Goal: Task Accomplishment & Management: Manage account settings

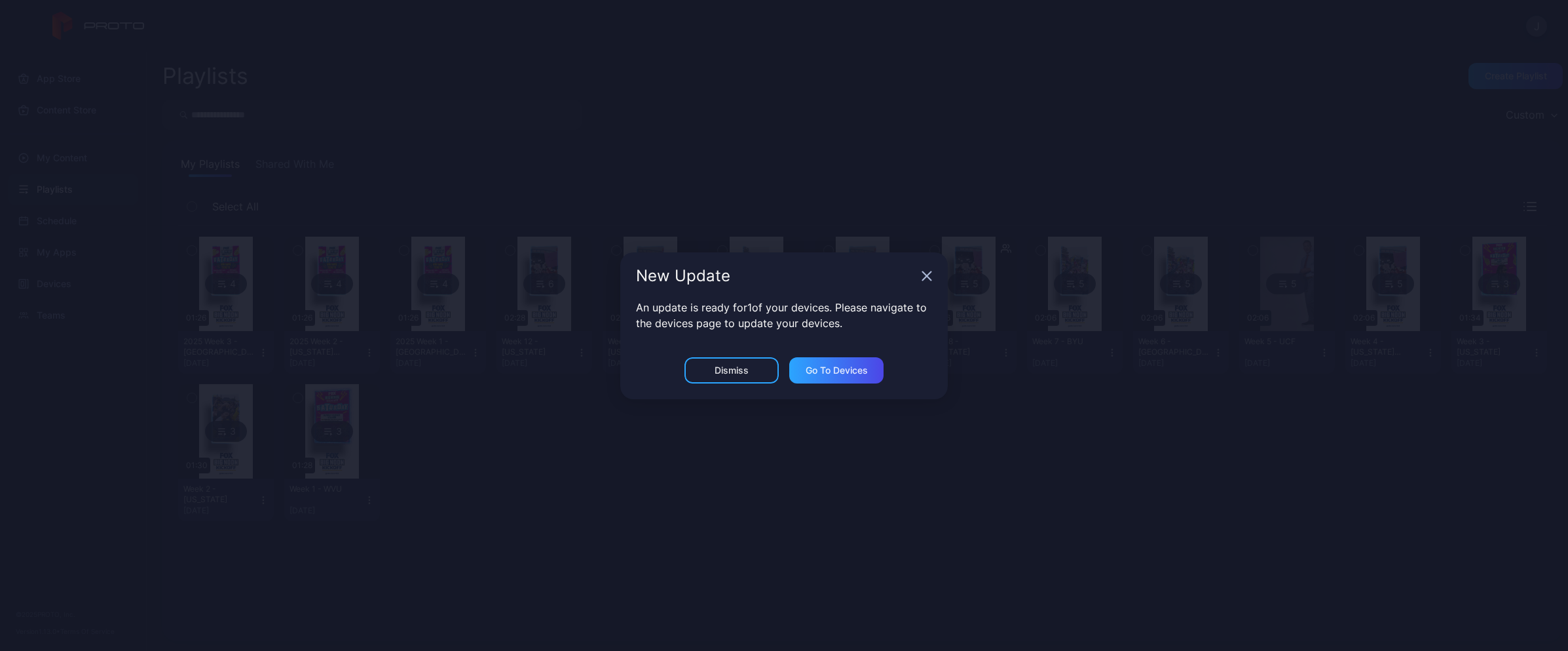
click at [923, 280] on icon "button" at bounding box center [927, 276] width 8 height 8
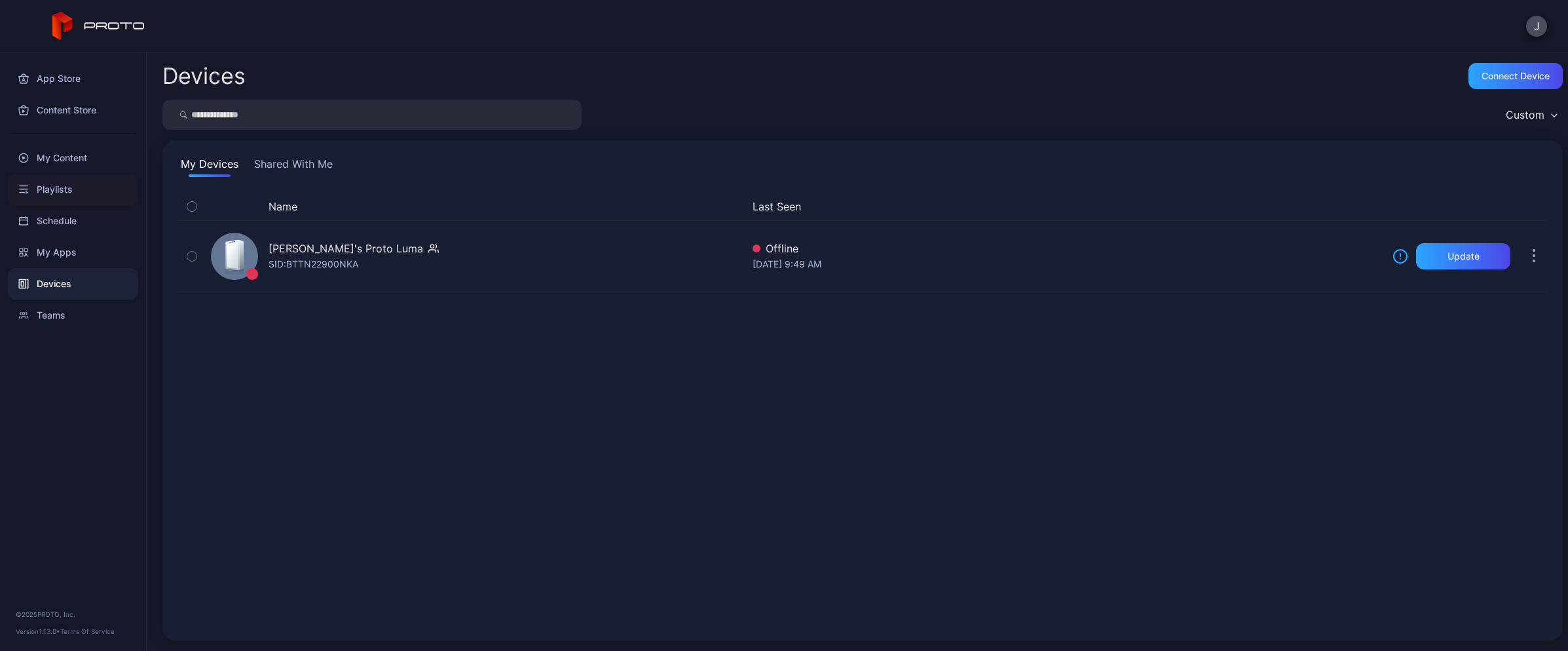
click at [53, 189] on div "Playlists" at bounding box center [73, 189] width 130 height 31
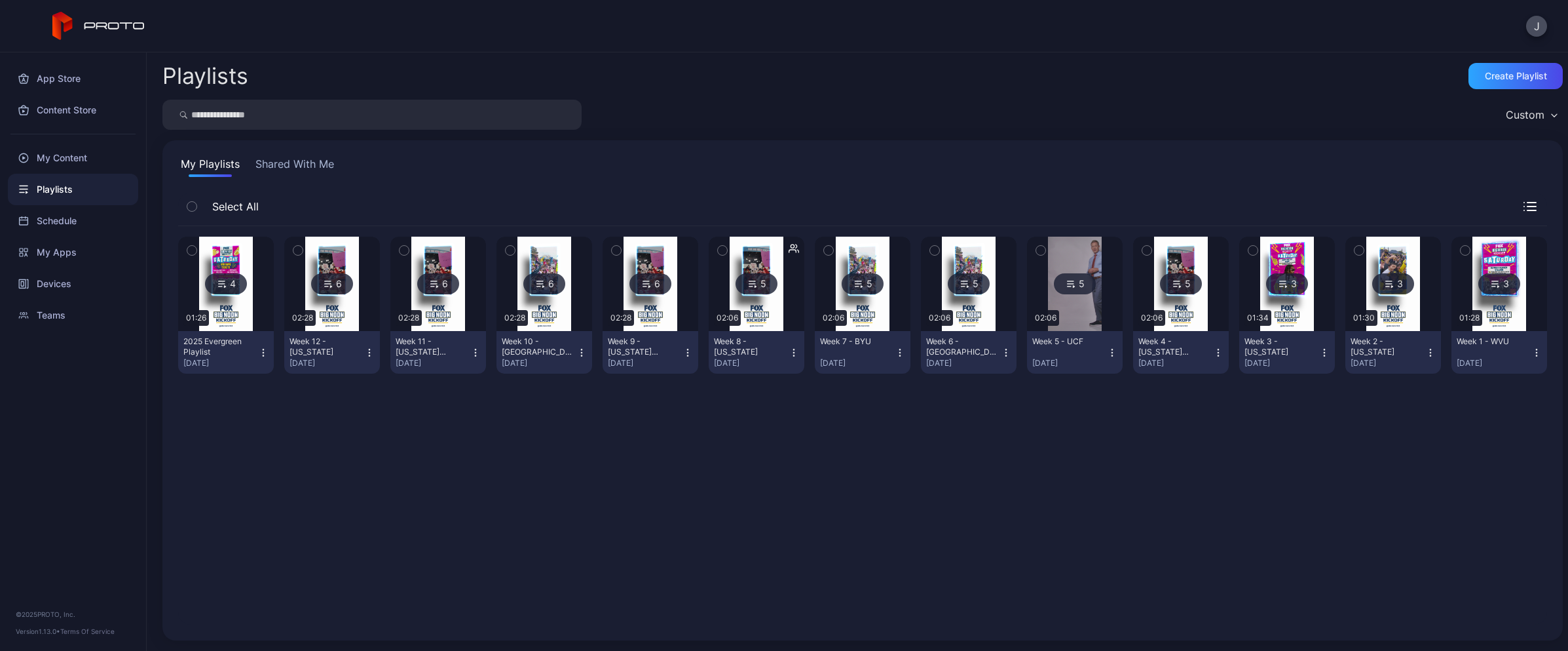
click at [263, 352] on icon "button" at bounding box center [263, 352] width 10 height 10
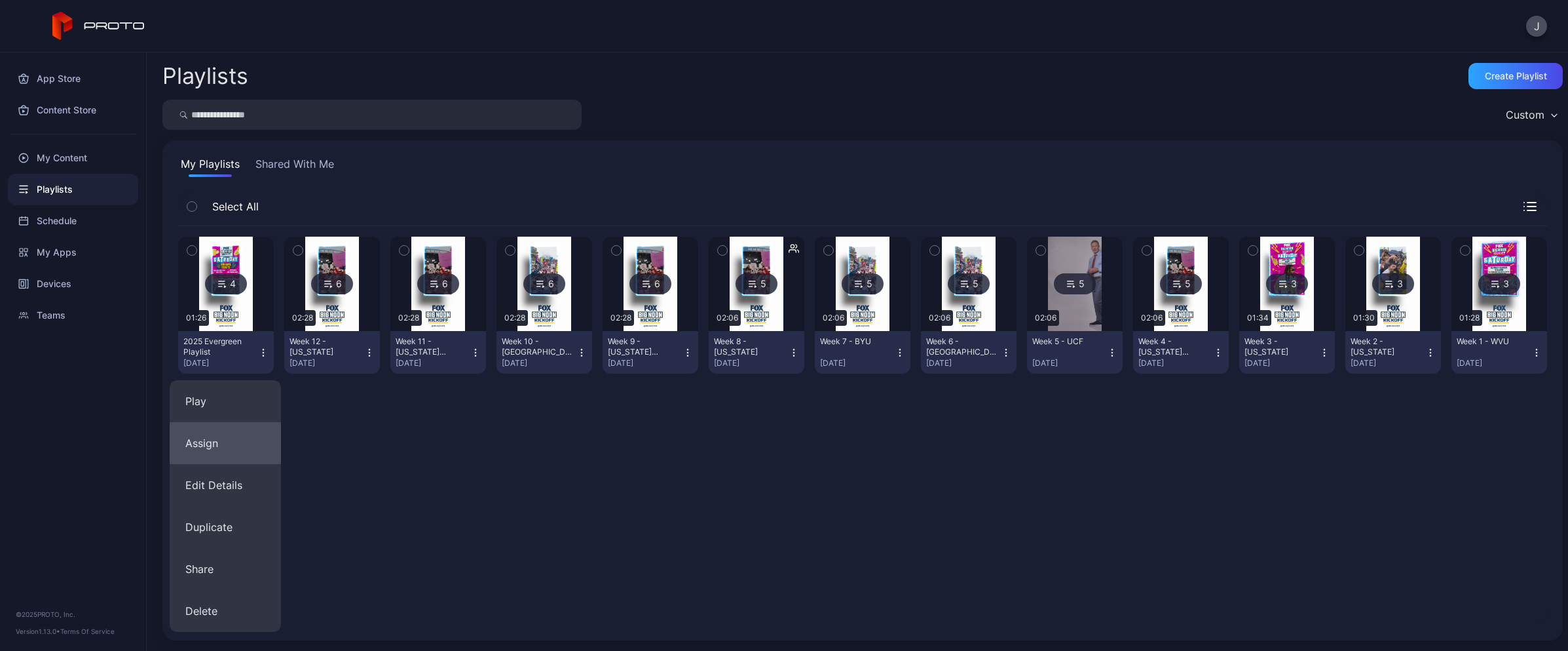
click at [234, 437] on button "Assign" at bounding box center [225, 442] width 111 height 42
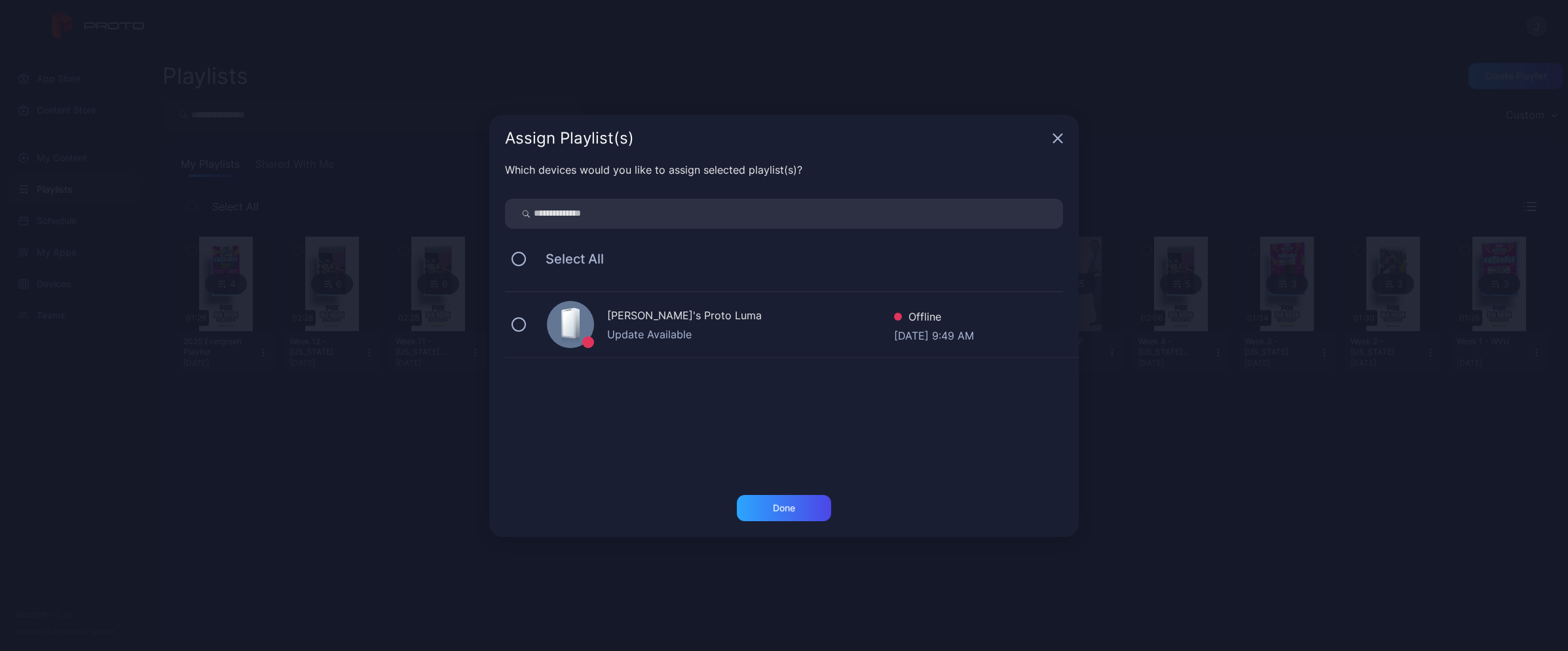
click at [1063, 138] on div "Assign Playlist(s)" at bounding box center [784, 138] width 589 height 47
click at [1060, 139] on icon "button" at bounding box center [1057, 138] width 10 height 10
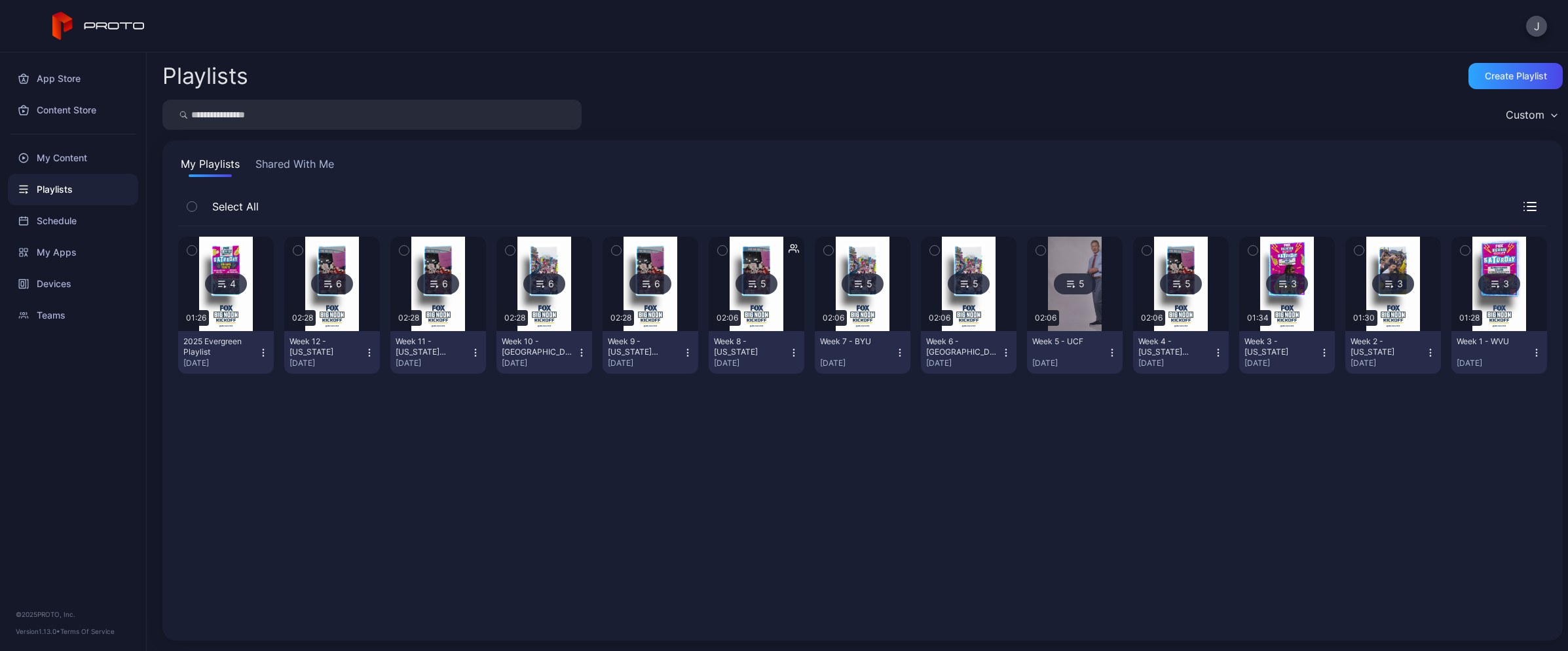
click at [265, 355] on icon "button" at bounding box center [263, 352] width 10 height 10
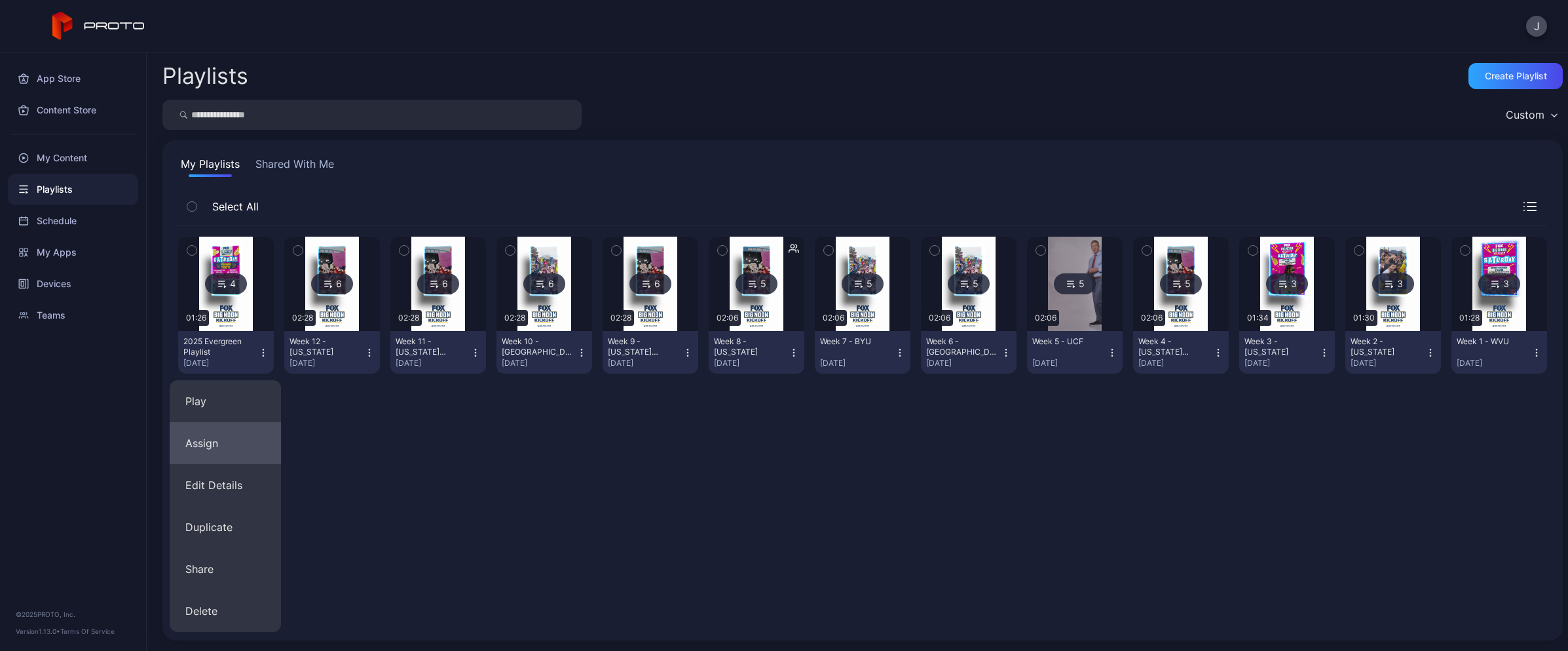
click at [211, 443] on button "Assign" at bounding box center [225, 442] width 111 height 42
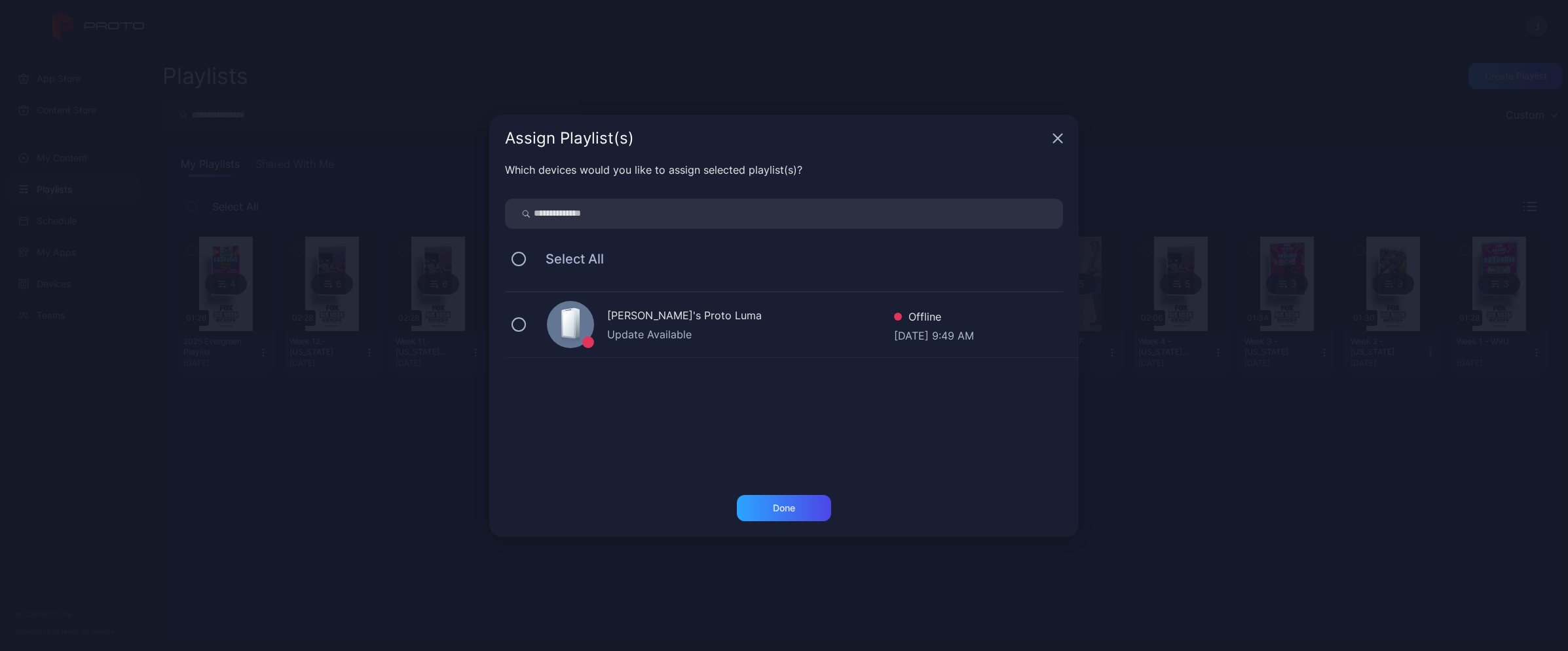
click at [1056, 143] on div "Assign Playlist(s)" at bounding box center [784, 138] width 589 height 47
click at [1057, 140] on icon "button" at bounding box center [1057, 138] width 10 height 10
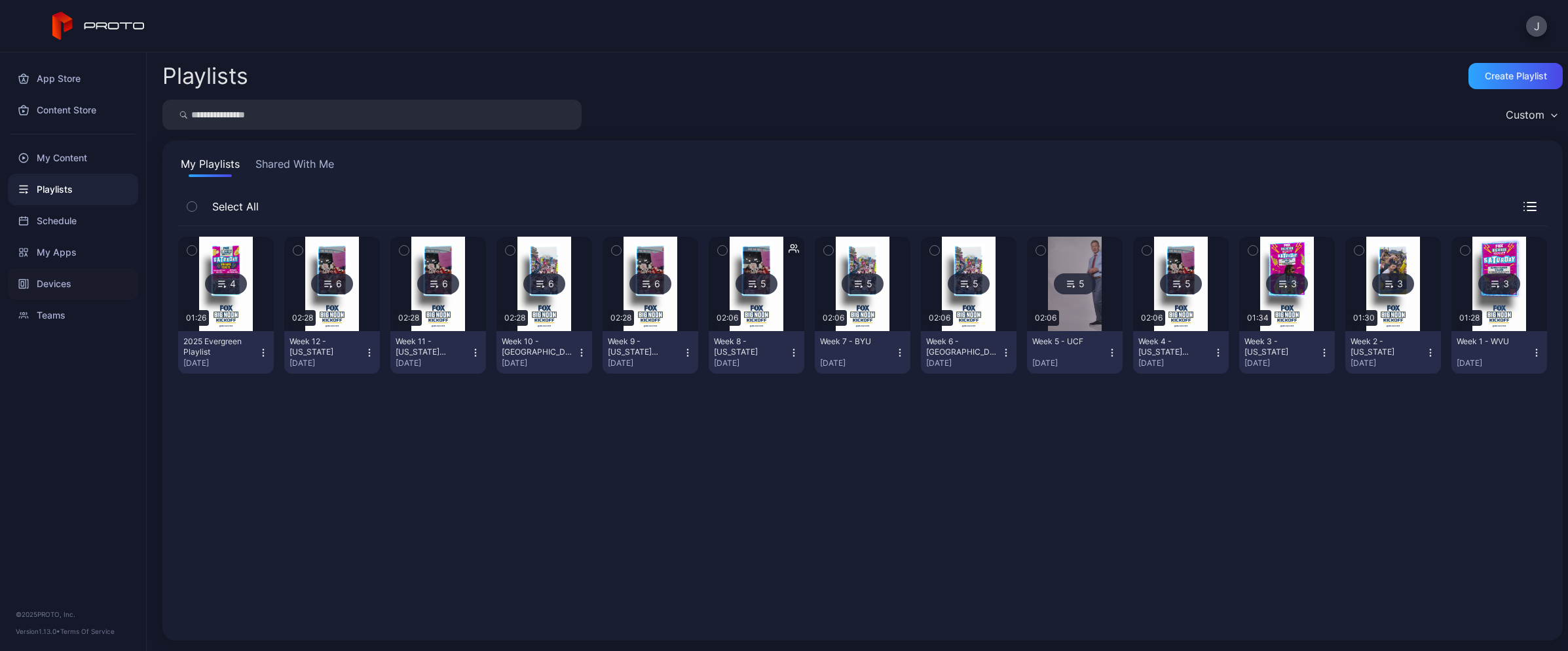
click at [77, 277] on div "Devices" at bounding box center [73, 284] width 130 height 31
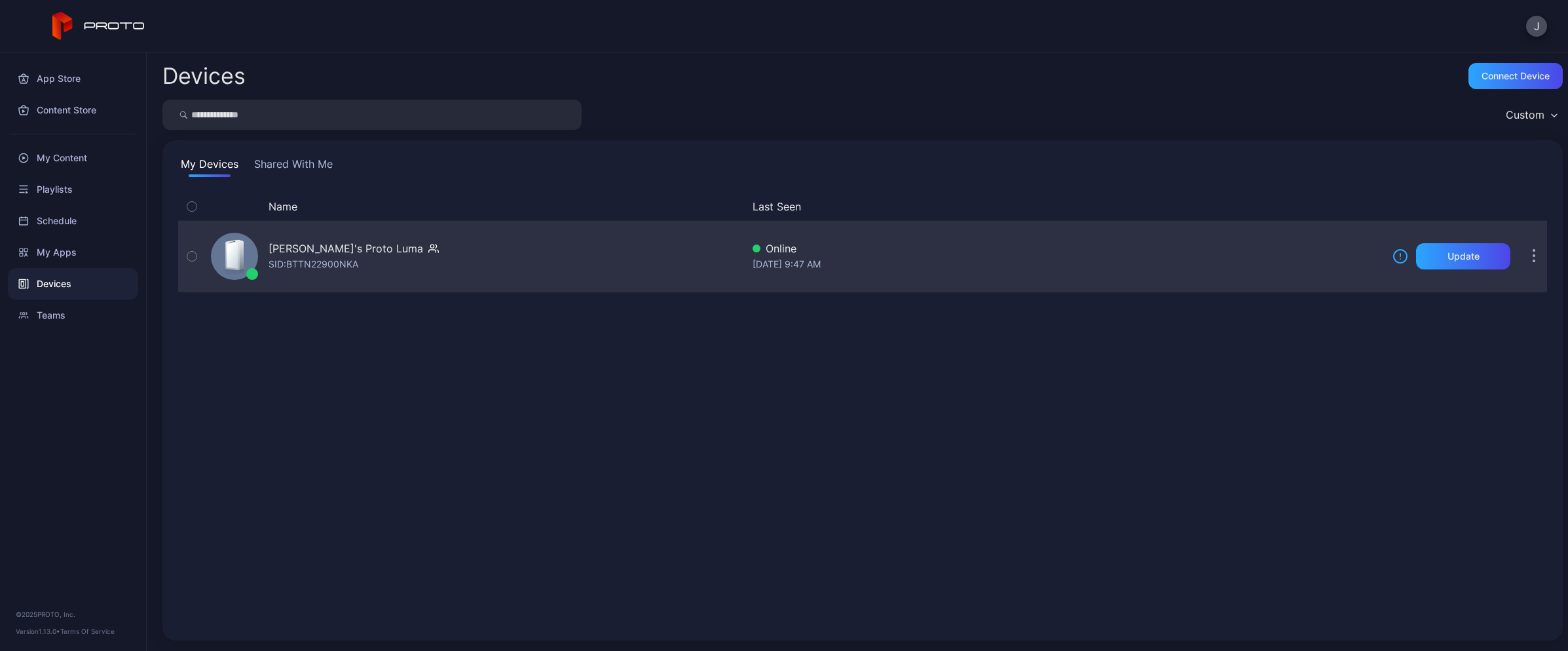
click at [1521, 261] on button "button" at bounding box center [1534, 256] width 26 height 26
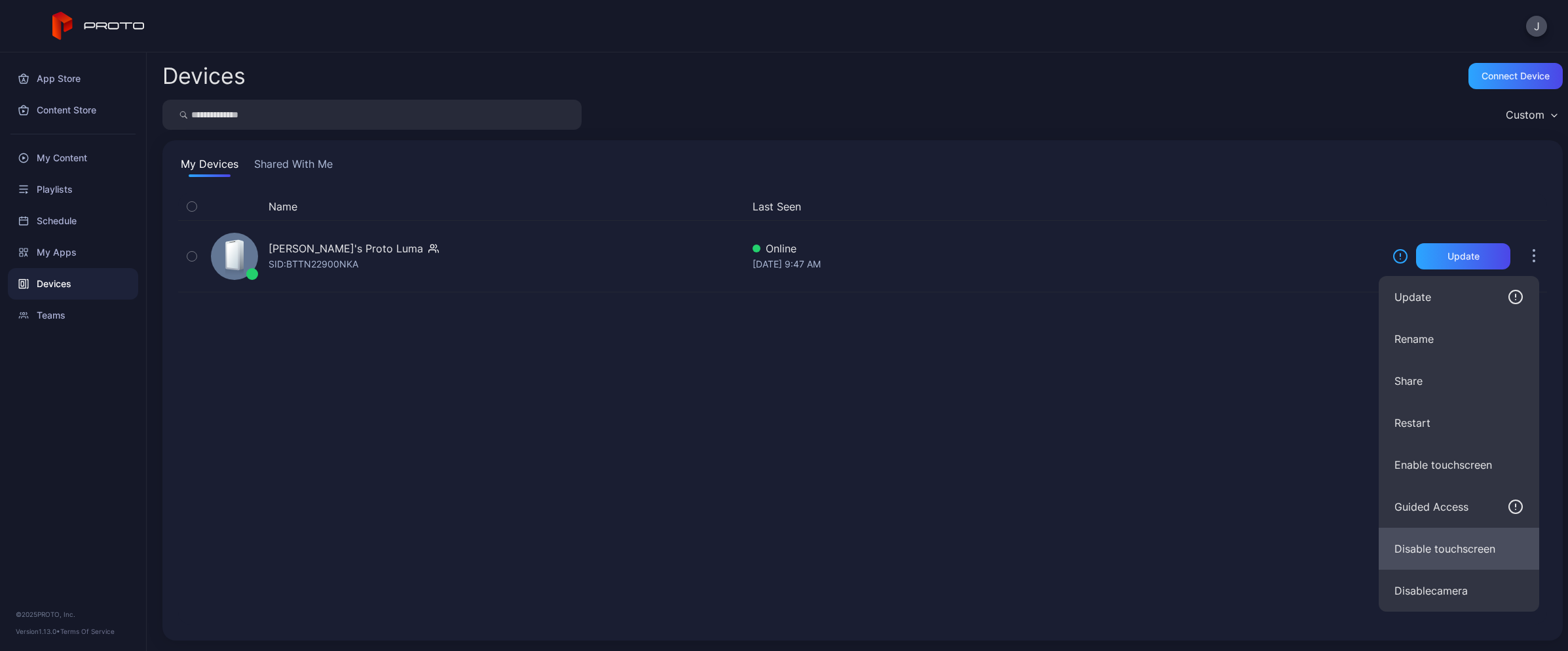
click at [1442, 549] on button "Disable touchscreen" at bounding box center [1459, 548] width 160 height 42
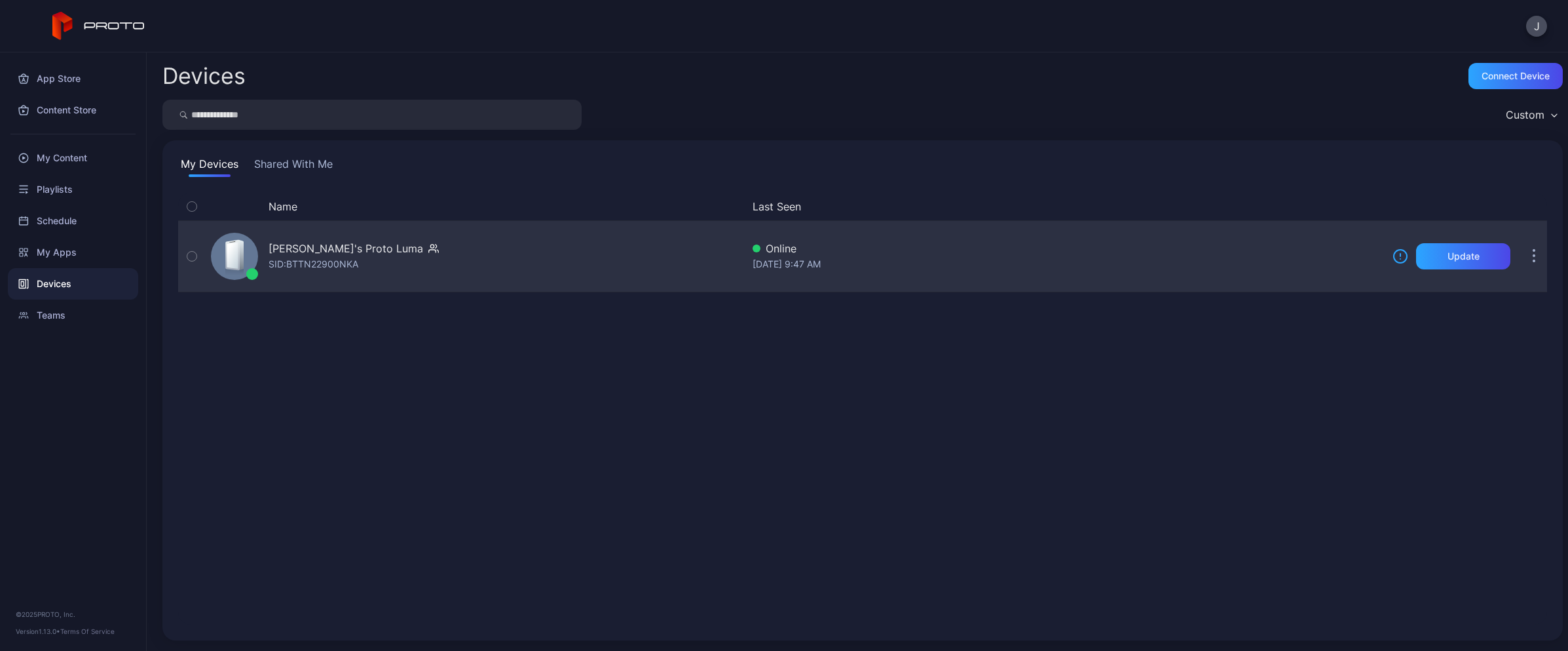
click at [1533, 256] on icon "button" at bounding box center [1534, 257] width 2 height 2
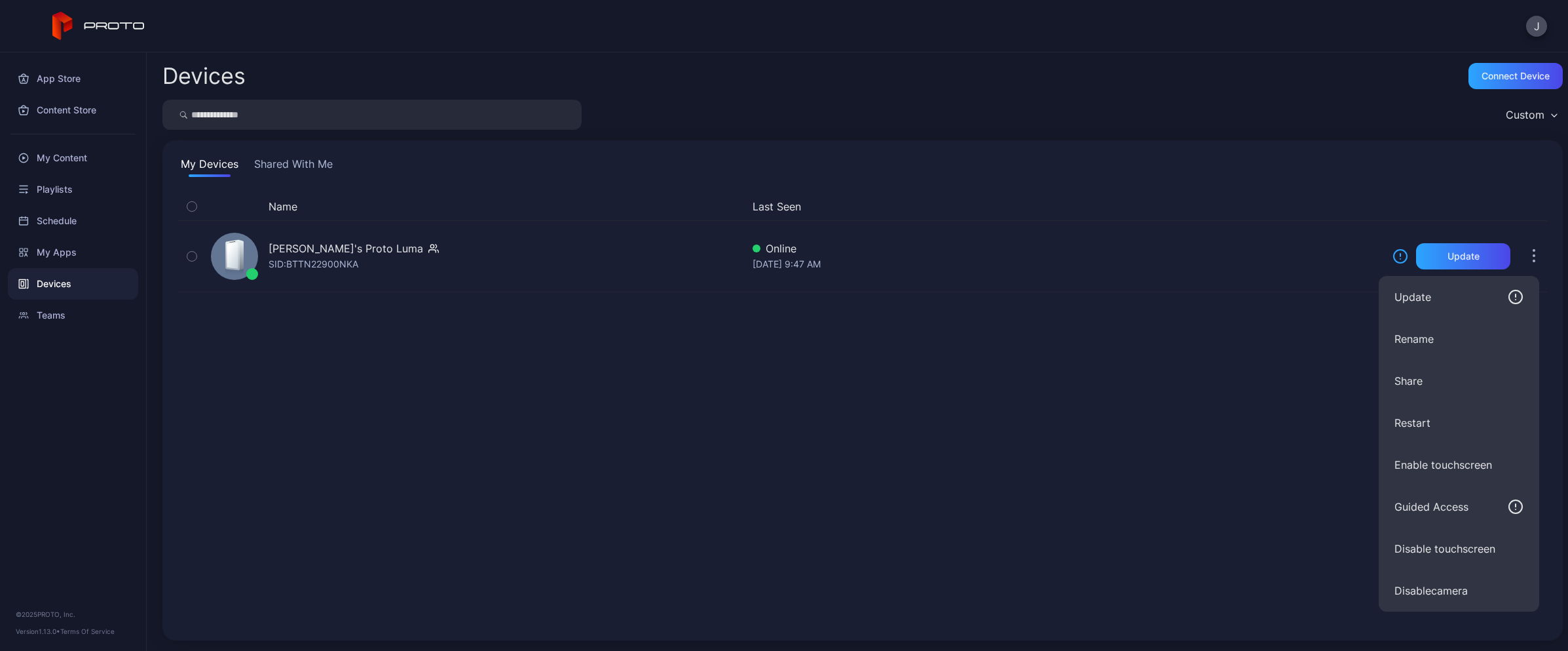
click at [1318, 422] on div "Name Last Seen [PERSON_NAME]'s Proto [PERSON_NAME]: BTTN22900NKA Online [DATE] …" at bounding box center [862, 408] width 1369 height 432
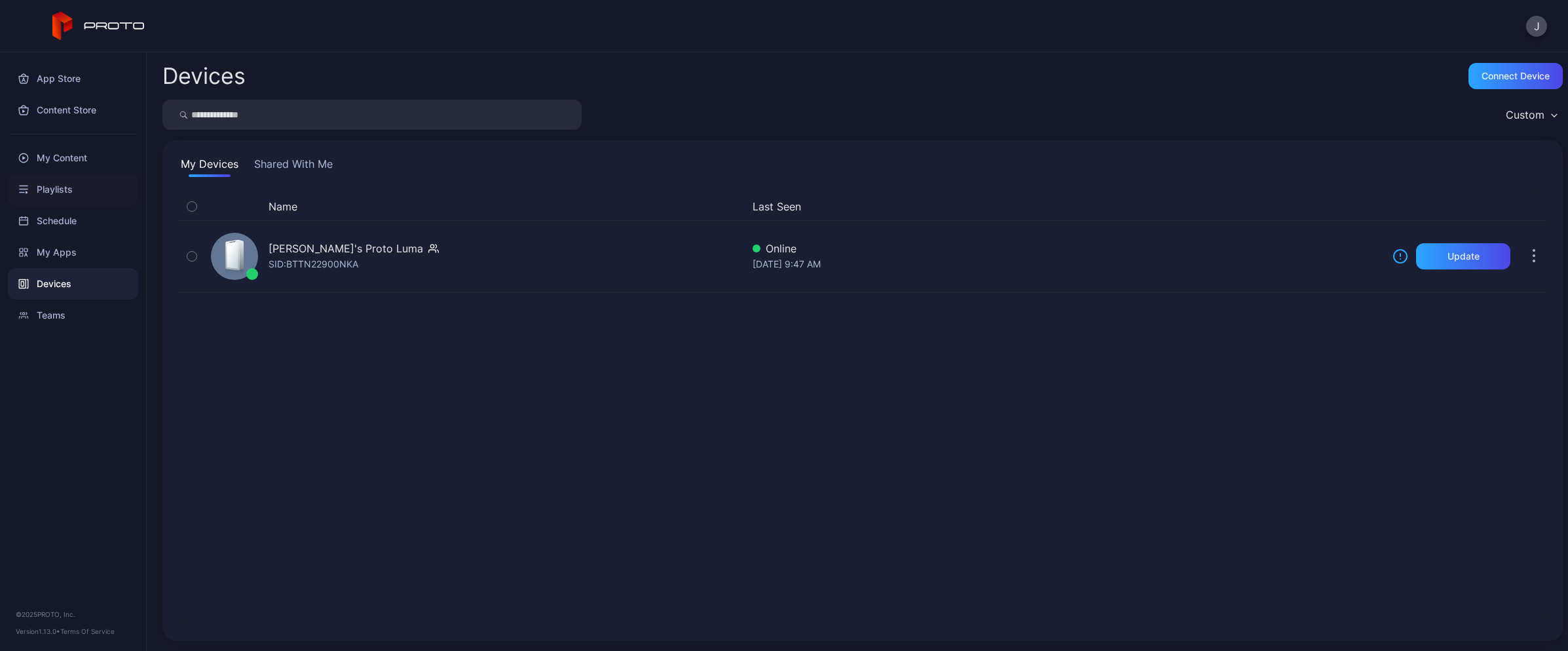
click at [89, 188] on div "Playlists" at bounding box center [73, 189] width 130 height 31
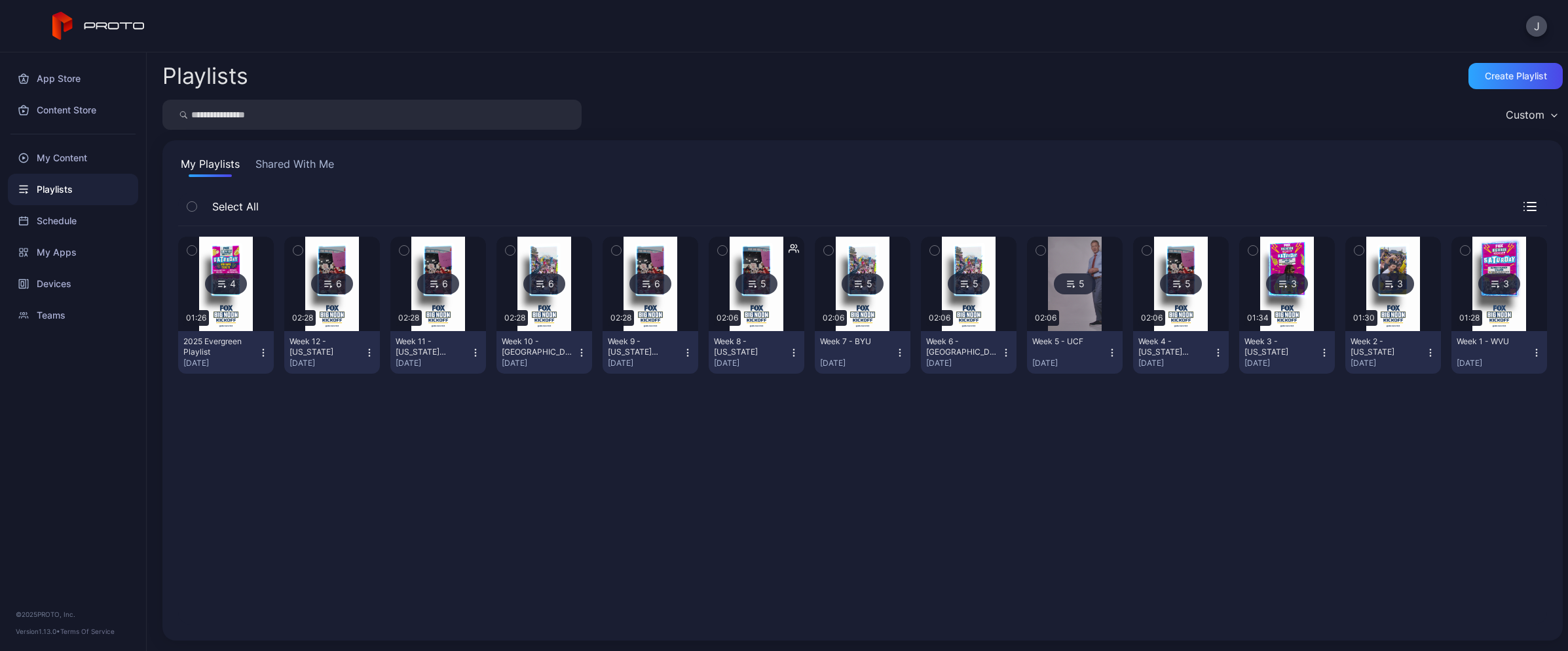
click at [258, 353] on icon "button" at bounding box center [263, 352] width 10 height 10
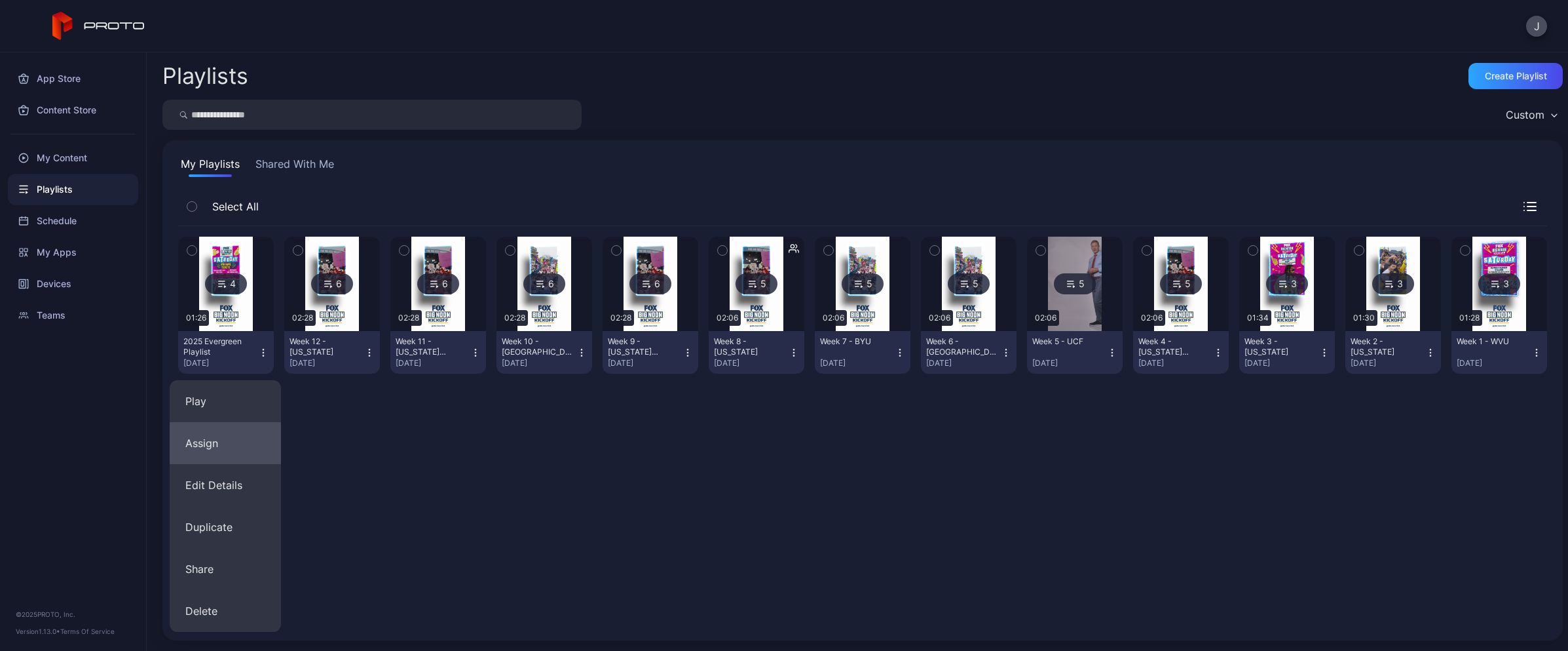
drag, startPoint x: 224, startPoint y: 443, endPoint x: 220, endPoint y: 448, distance: 6.4
click at [220, 448] on button "Assign" at bounding box center [225, 442] width 111 height 42
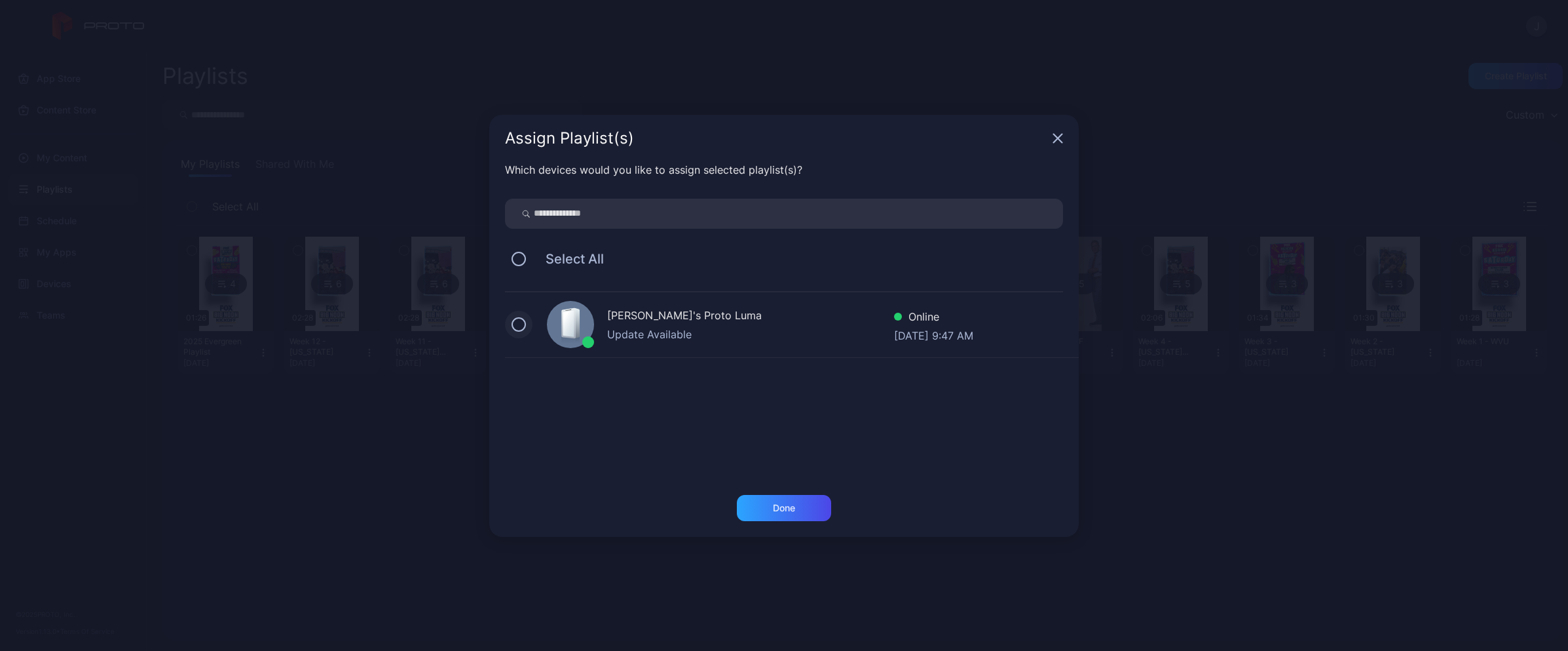
click at [514, 326] on button at bounding box center [518, 324] width 14 height 14
click at [780, 518] on div "Done" at bounding box center [784, 508] width 94 height 26
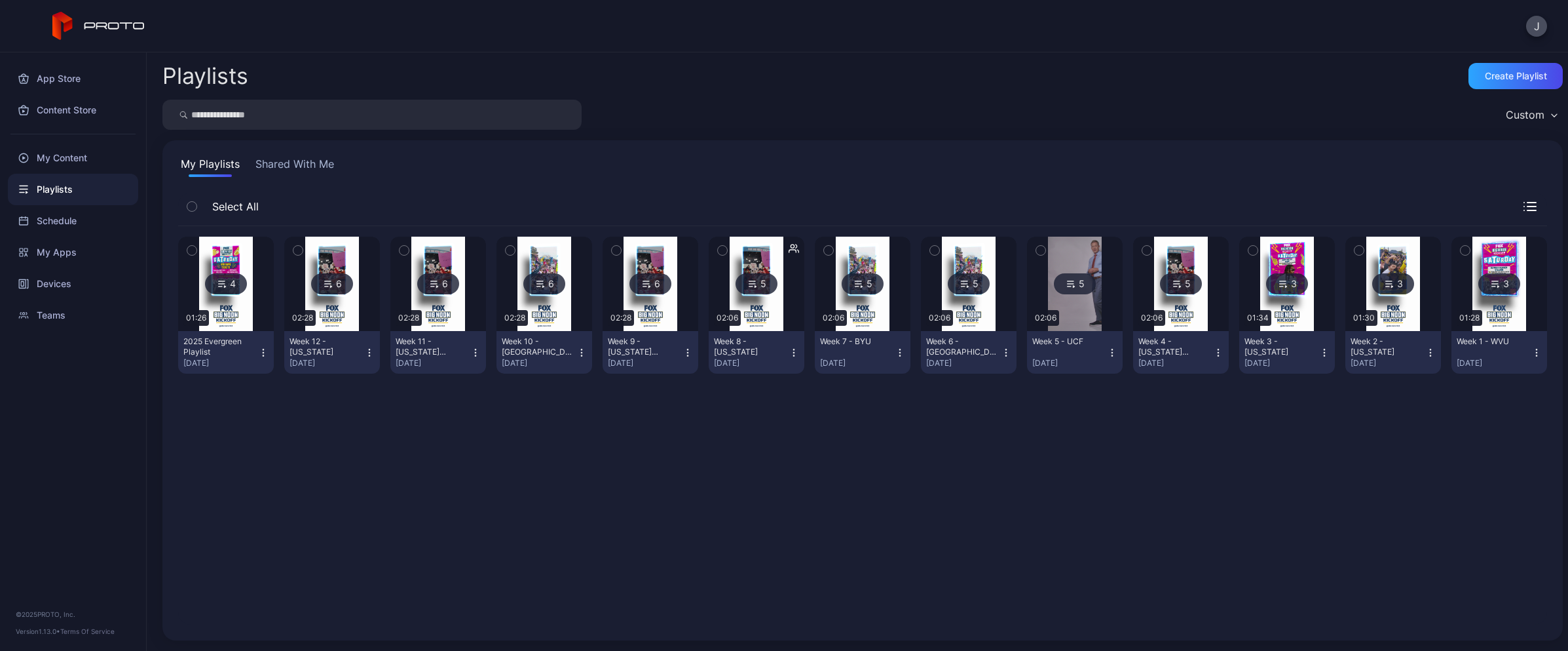
click at [262, 353] on icon "button" at bounding box center [263, 352] width 10 height 10
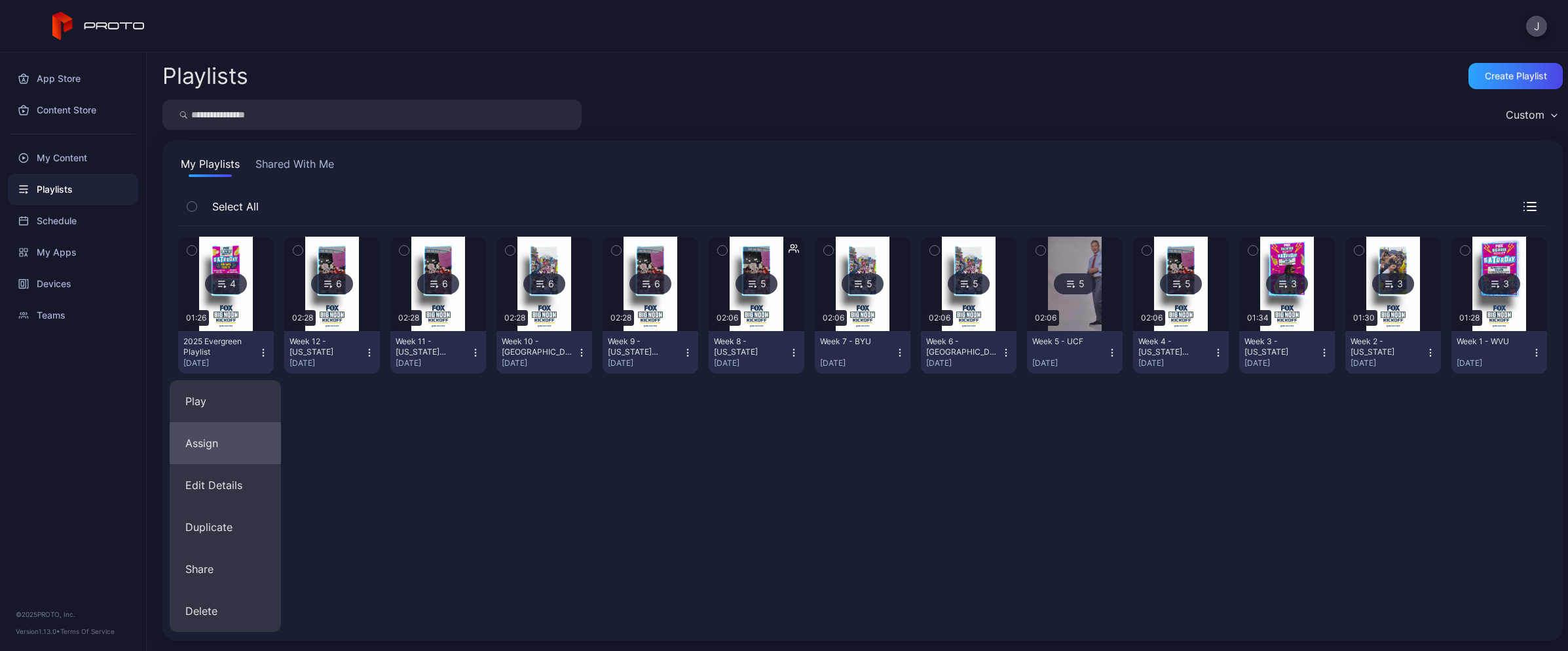
click at [217, 448] on button "Assign" at bounding box center [225, 442] width 111 height 42
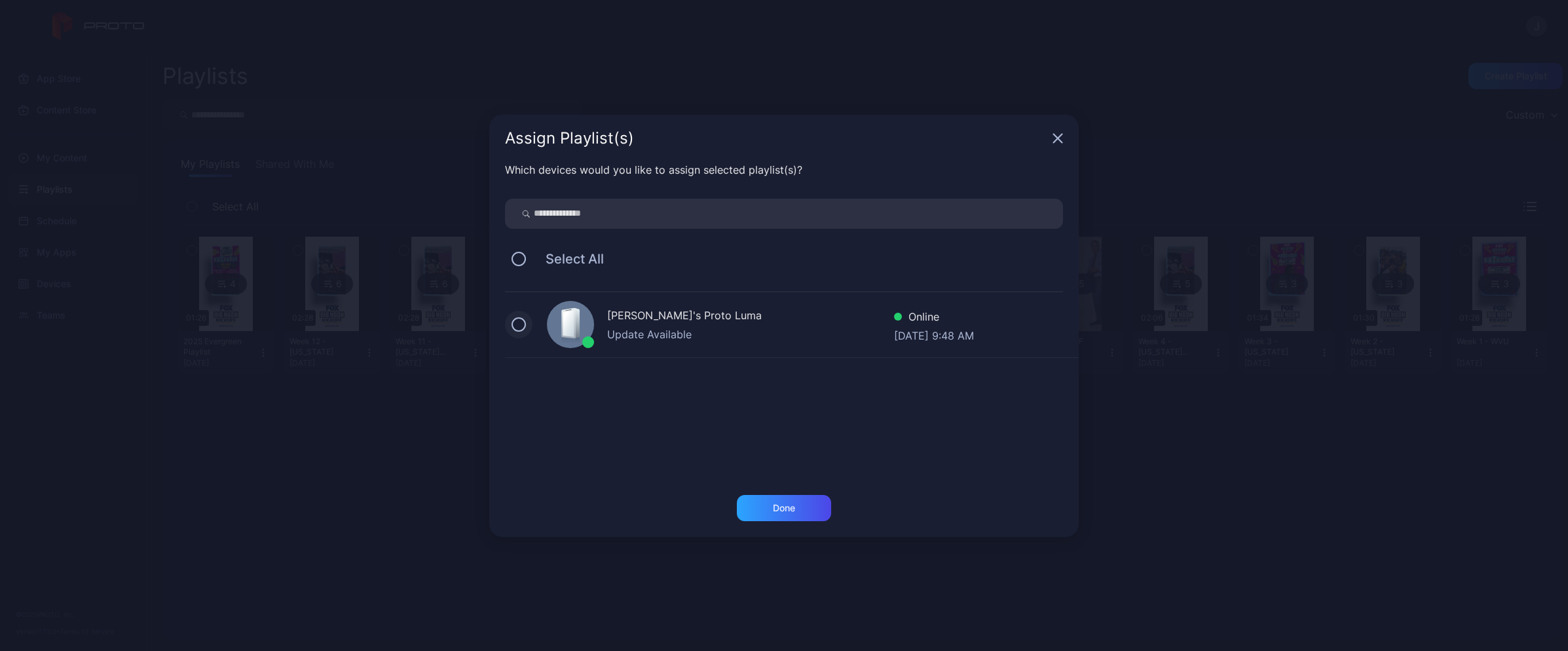
click at [515, 326] on button at bounding box center [518, 324] width 14 height 14
click at [789, 517] on div "Done" at bounding box center [784, 508] width 94 height 26
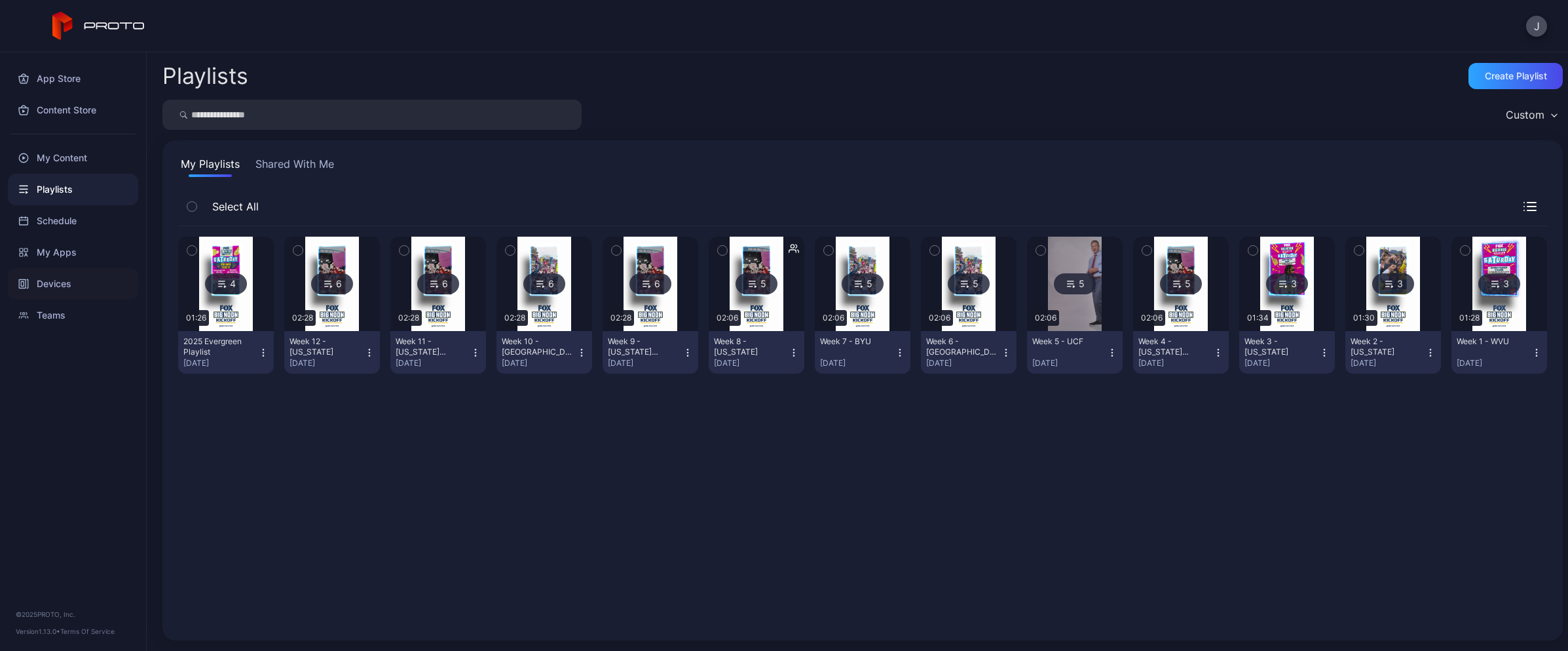
click at [50, 289] on div "Devices" at bounding box center [73, 284] width 130 height 31
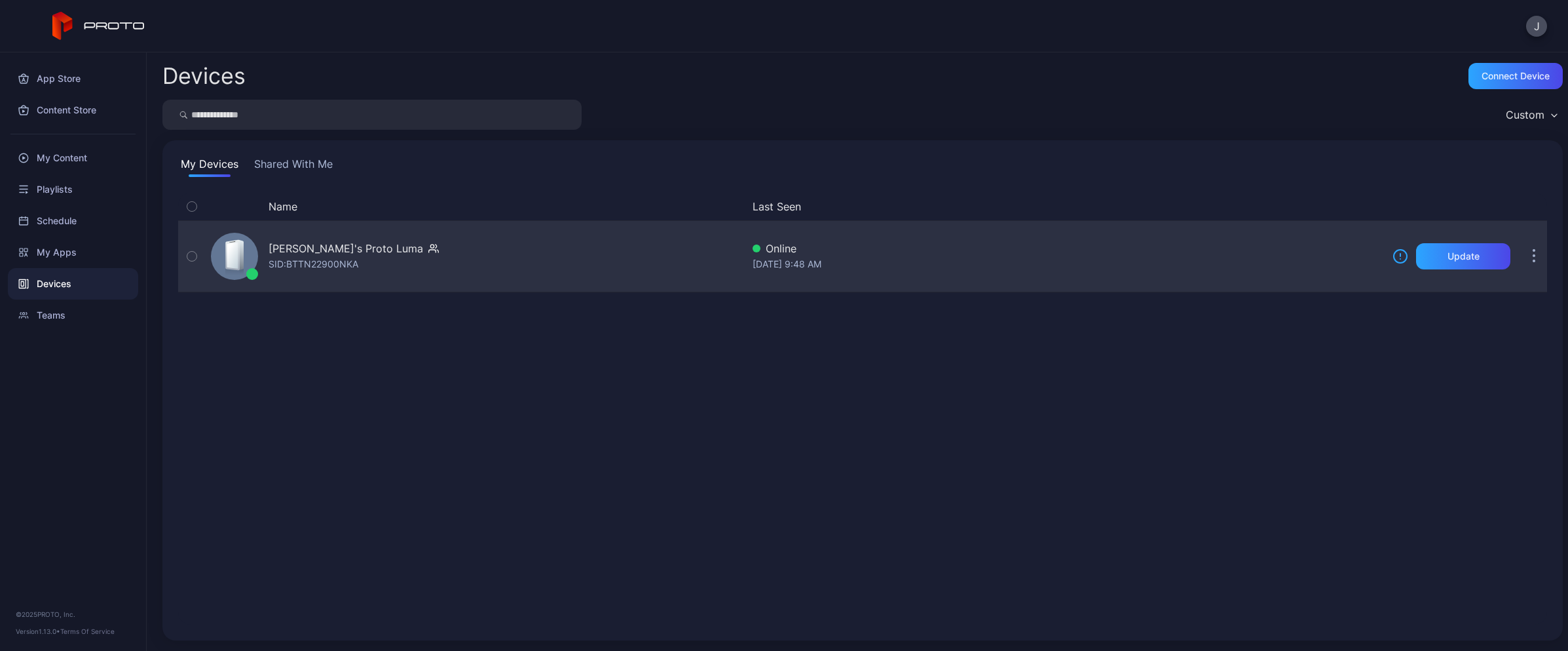
click at [1533, 257] on icon "button" at bounding box center [1534, 257] width 3 height 15
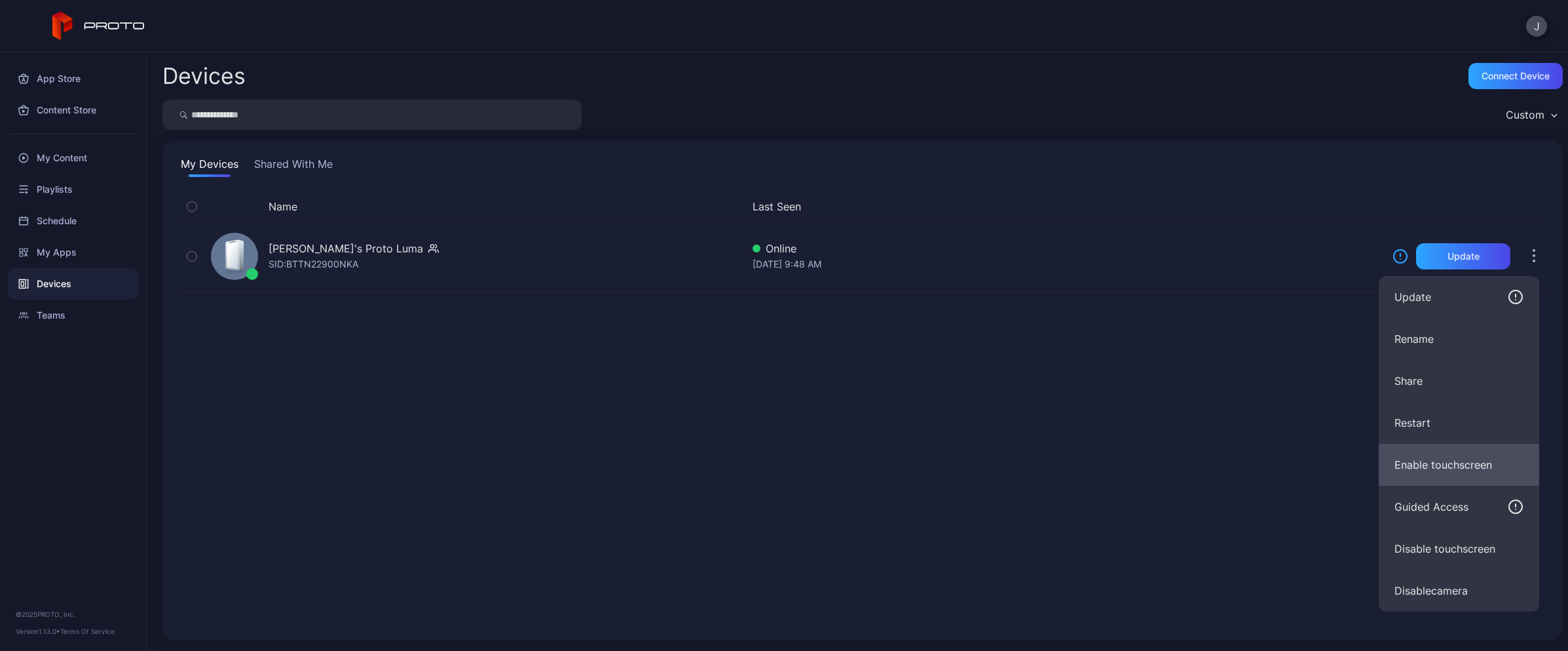
click at [1445, 465] on button "Enable touchscreen" at bounding box center [1459, 464] width 160 height 42
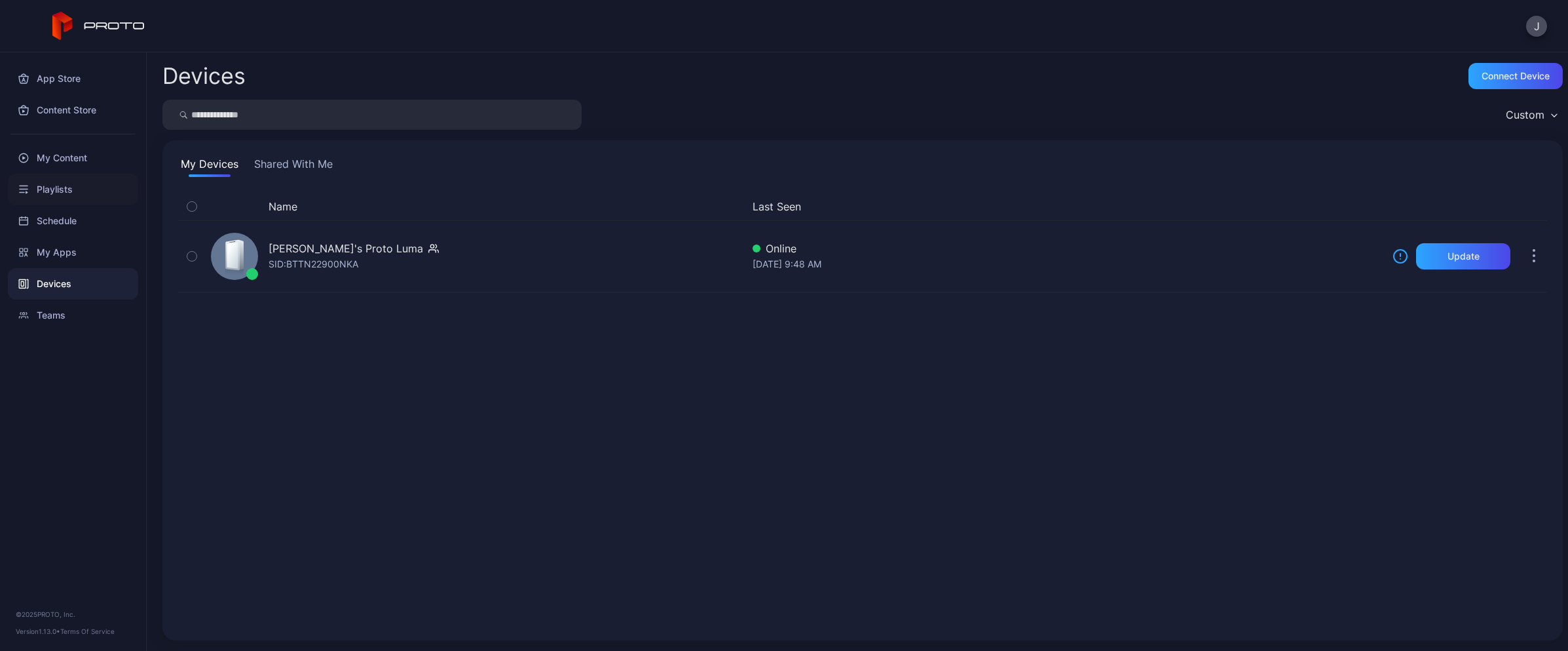
click at [68, 188] on div "Playlists" at bounding box center [73, 189] width 130 height 31
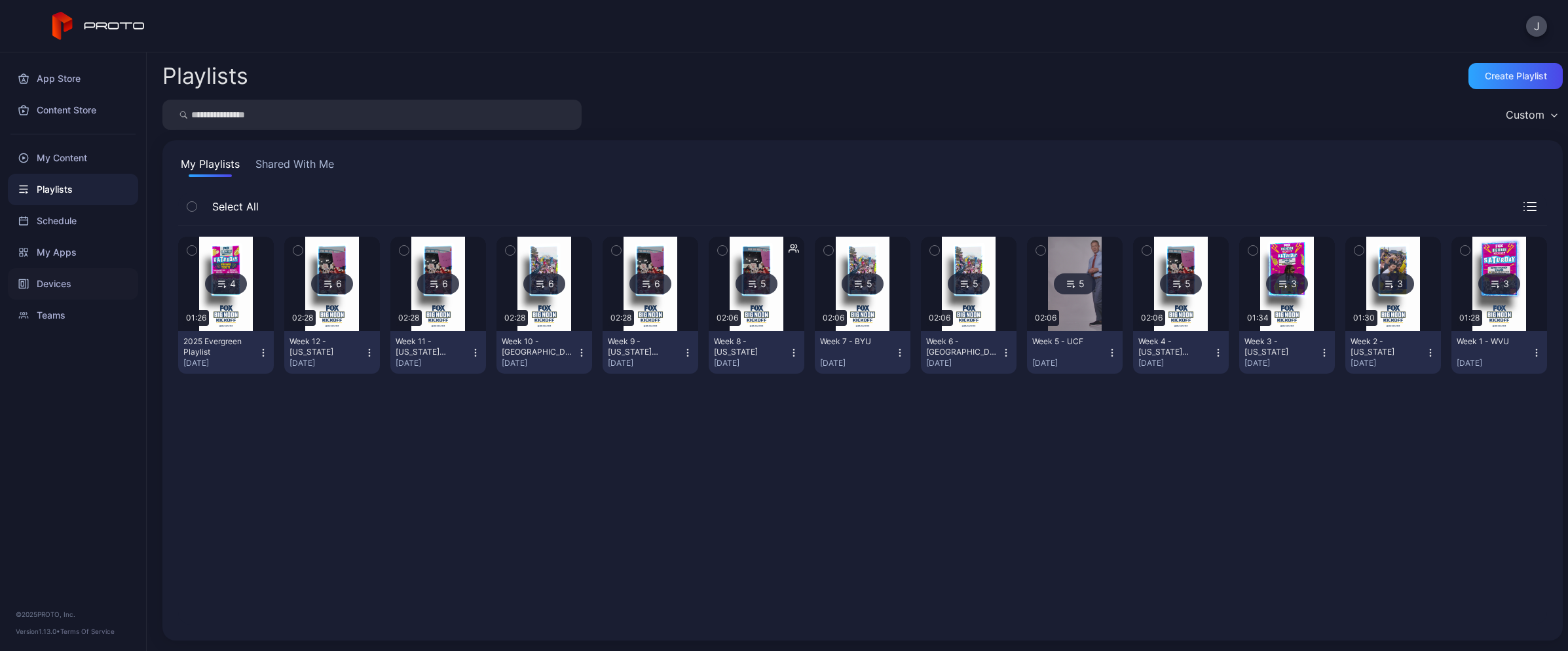
click at [79, 286] on div "Devices" at bounding box center [73, 284] width 130 height 31
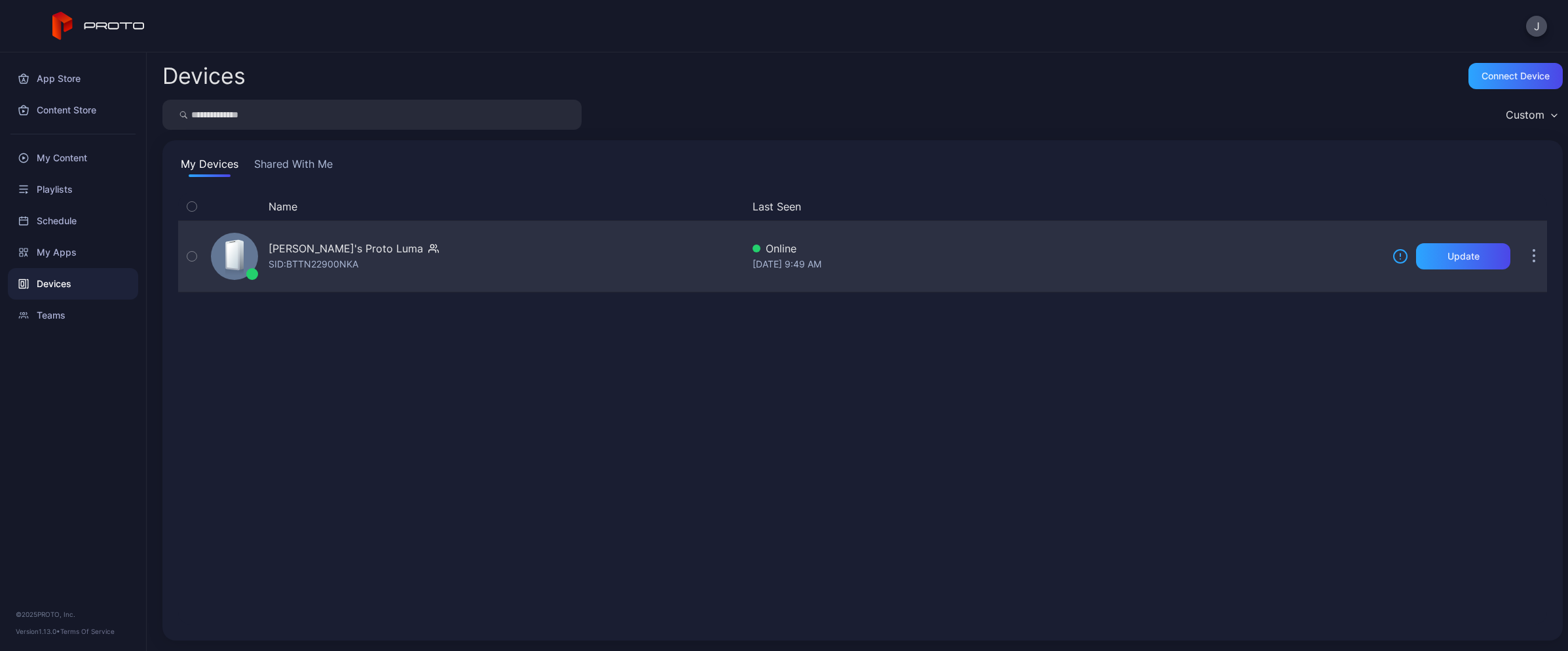
click at [1521, 263] on button "button" at bounding box center [1534, 256] width 26 height 26
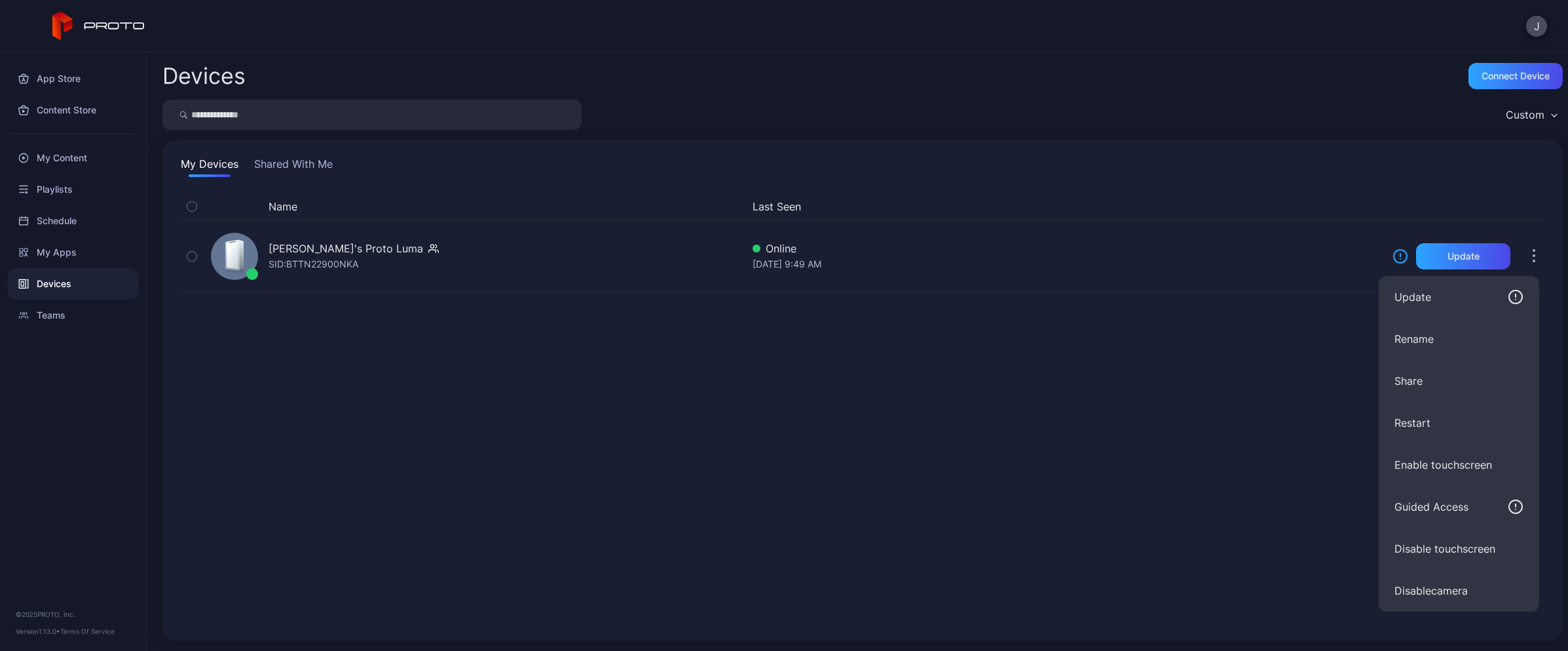
click at [1421, 555] on button "Disable touchscreen" at bounding box center [1459, 548] width 160 height 42
